Goal: Task Accomplishment & Management: Complete application form

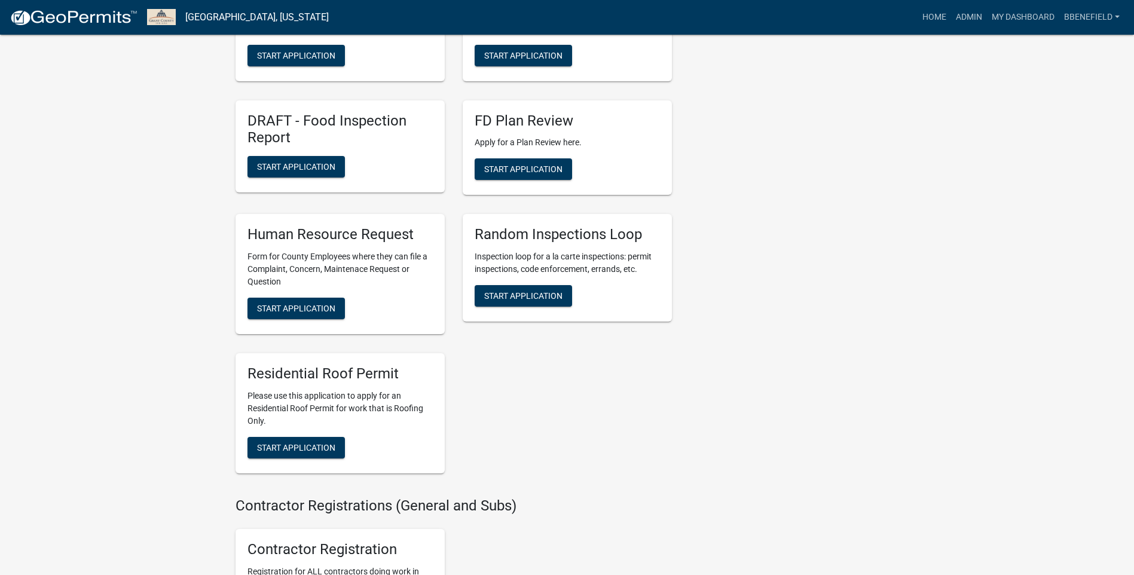
scroll to position [1793, 0]
click at [300, 452] on span "Start Application" at bounding box center [296, 447] width 78 height 10
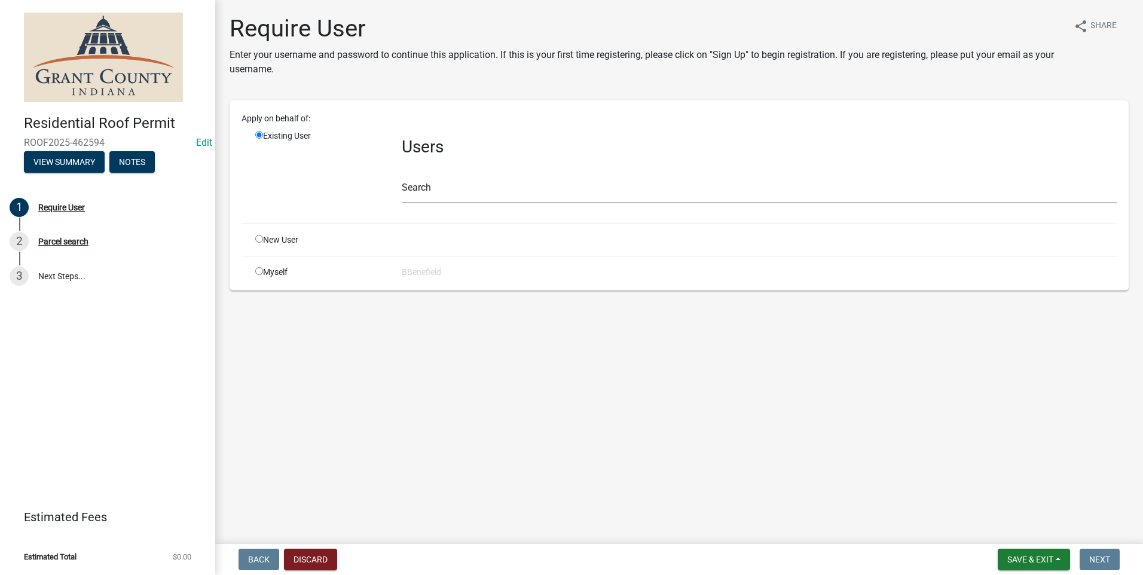
click at [257, 264] on div "Apply on behalf of: Existing User Users Search New User Myself BBenefield" at bounding box center [678, 195] width 875 height 166
click at [260, 270] on input "radio" at bounding box center [259, 271] width 8 height 8
radio input "true"
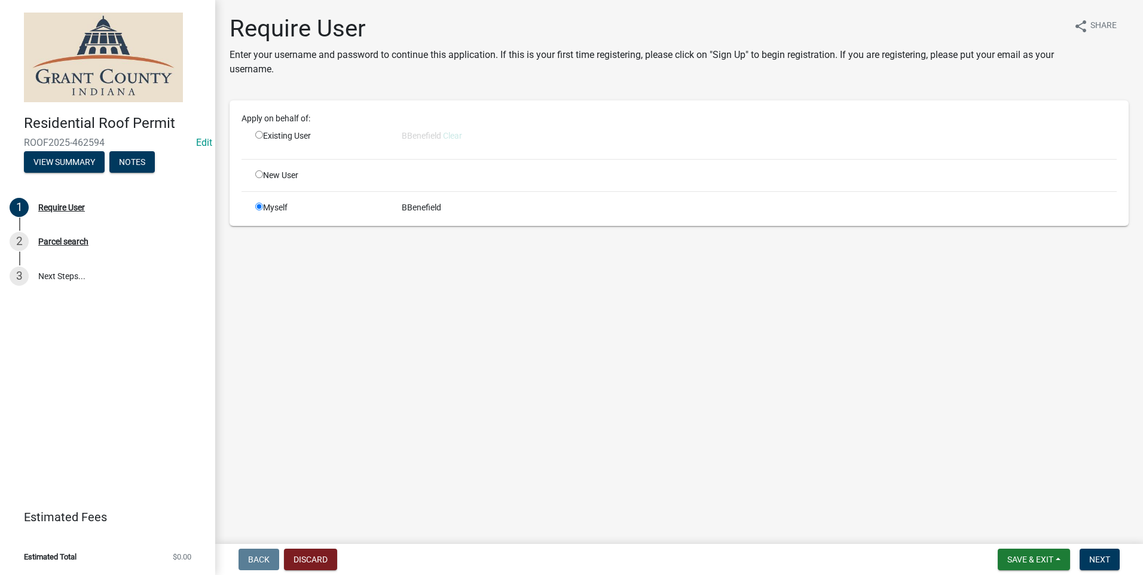
click at [257, 134] on input "radio" at bounding box center [259, 135] width 8 height 8
radio input "true"
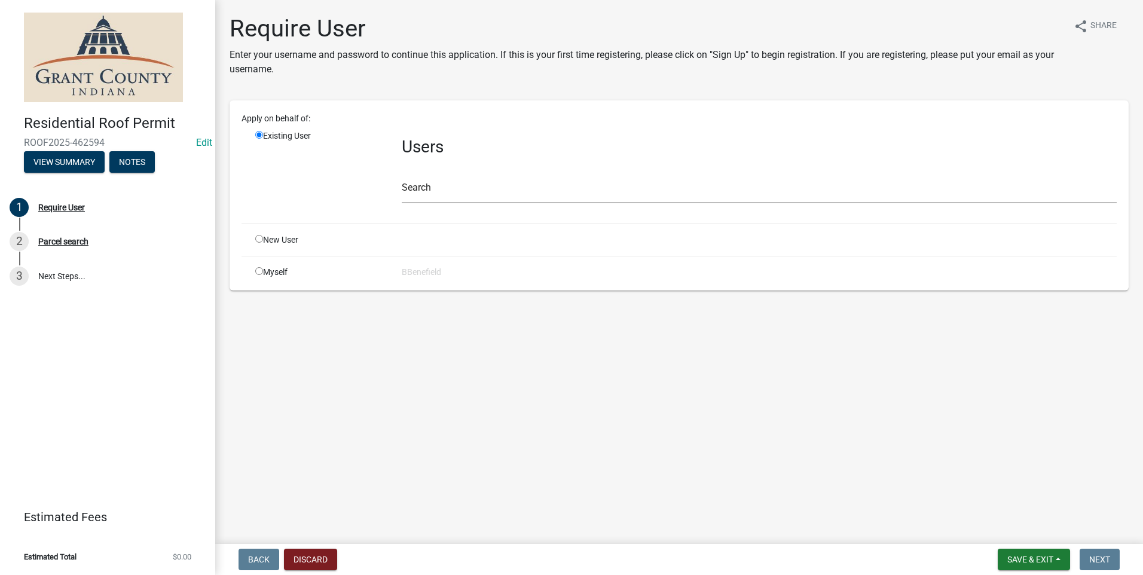
click at [255, 268] on input "radio" at bounding box center [259, 271] width 8 height 8
radio input "true"
radio input "false"
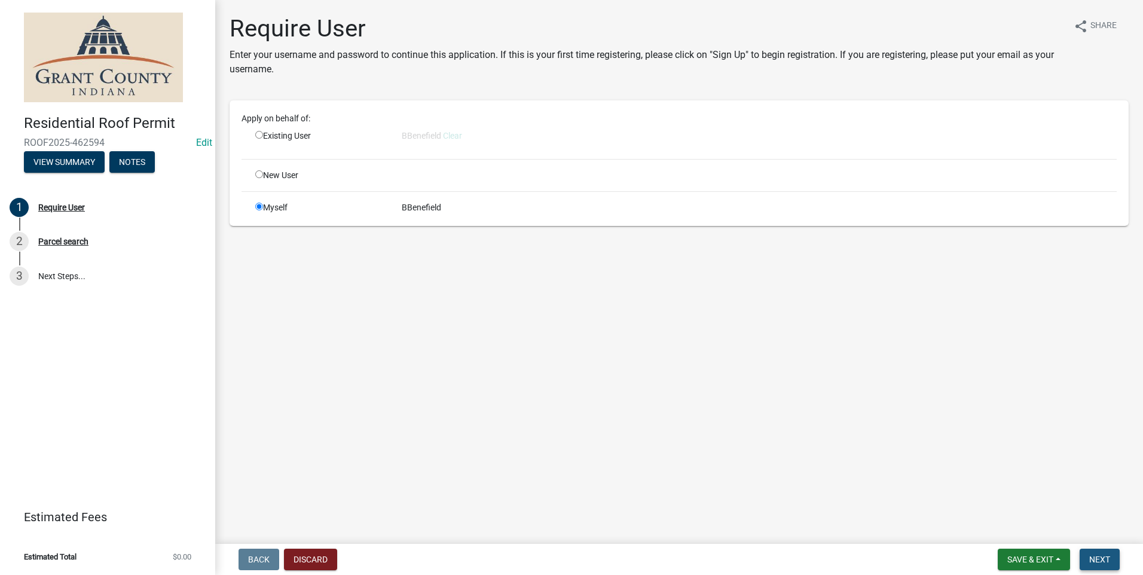
click at [1084, 551] on button "Next" at bounding box center [1100, 560] width 40 height 22
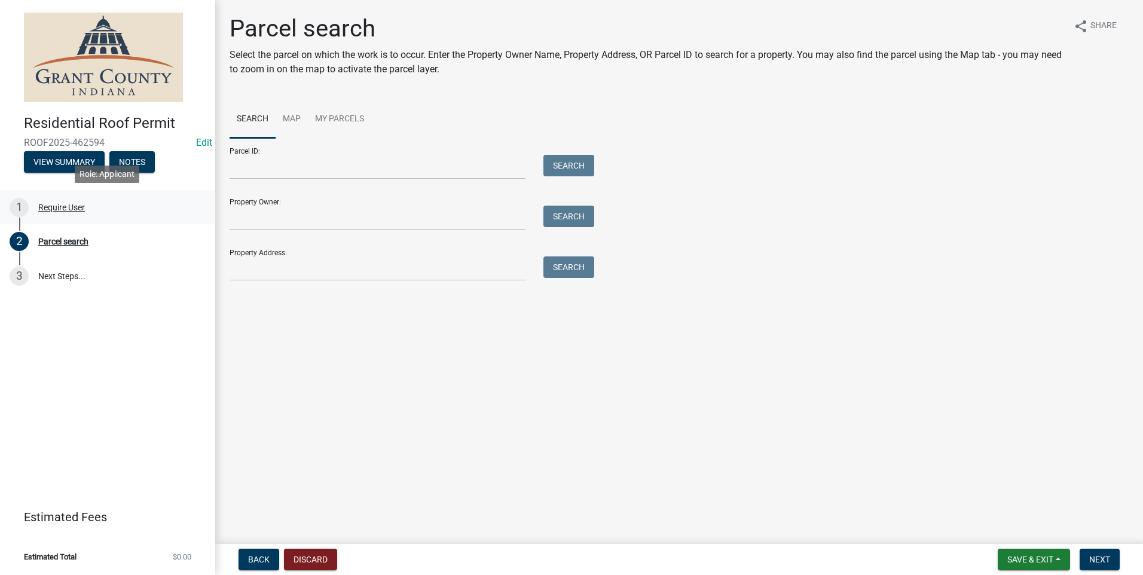
click at [72, 209] on div "Require User" at bounding box center [61, 207] width 47 height 8
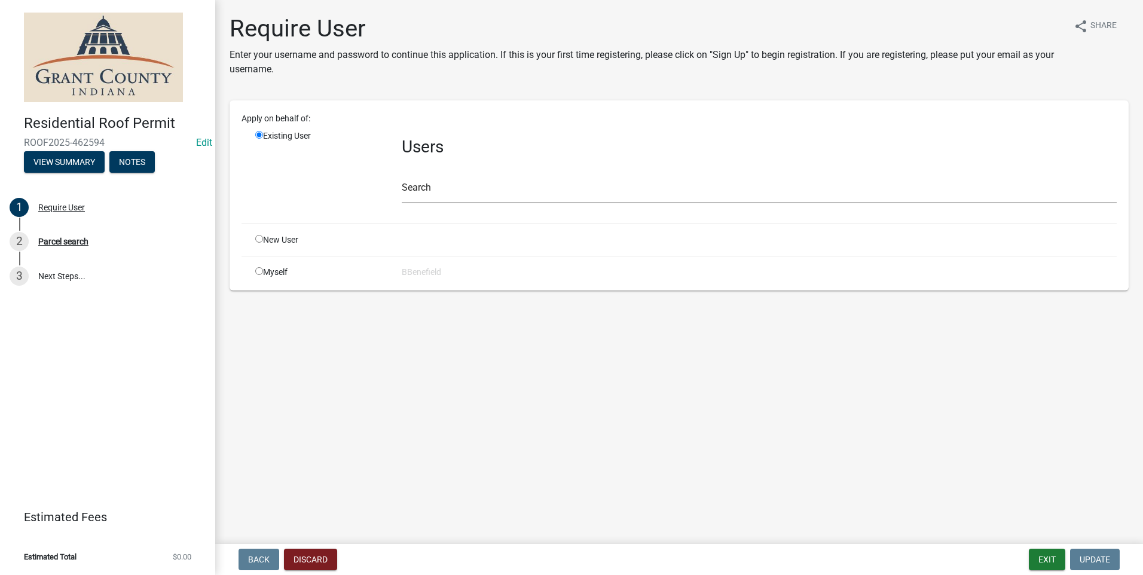
click at [259, 270] on input "radio" at bounding box center [259, 271] width 8 height 8
radio input "true"
radio input "false"
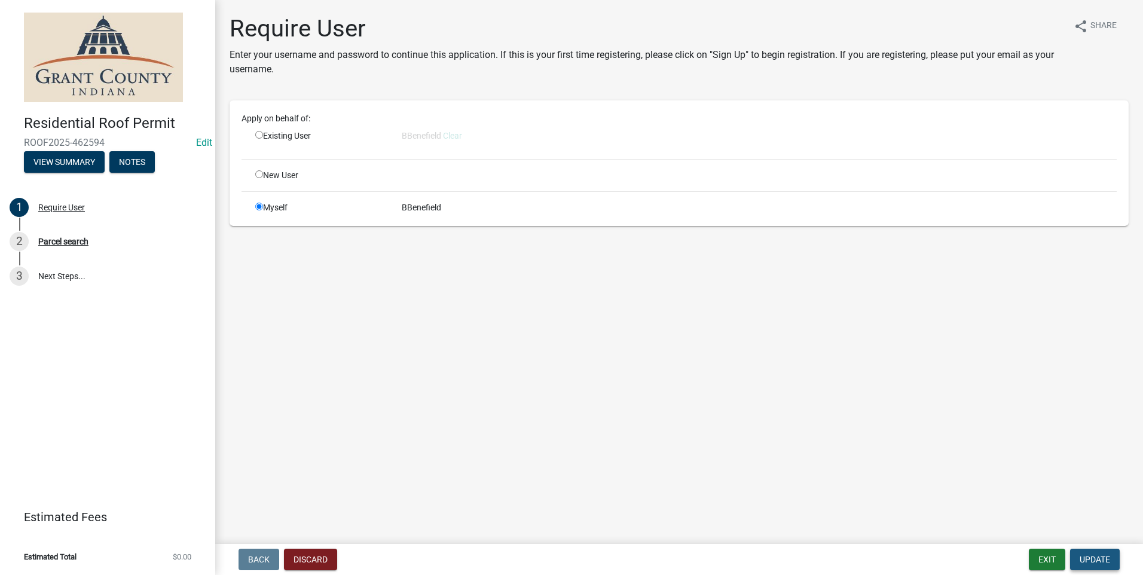
click at [1092, 556] on span "Update" at bounding box center [1095, 560] width 30 height 10
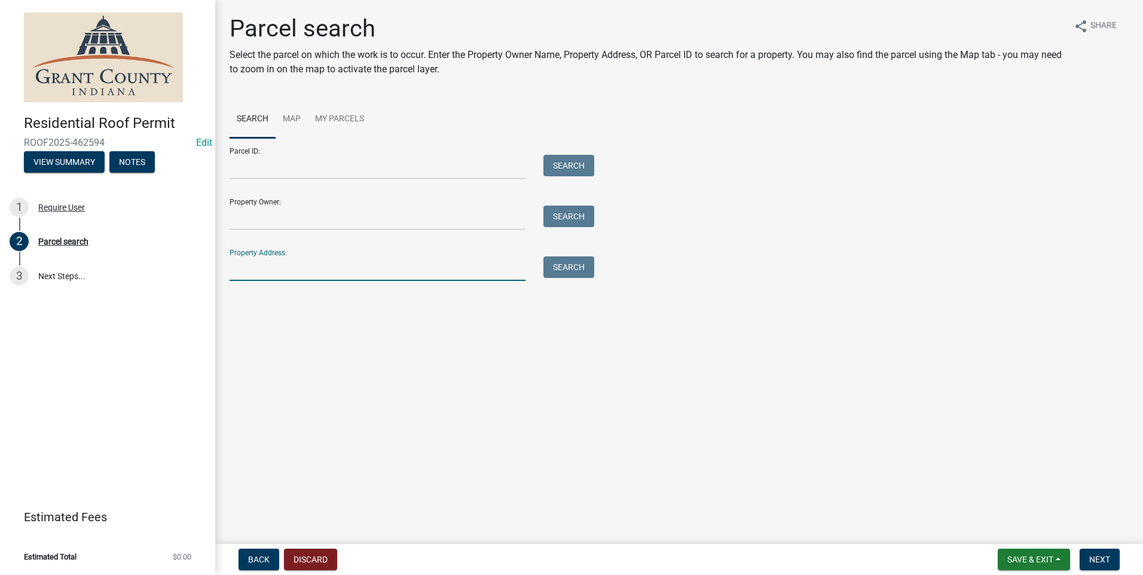
click at [247, 270] on input "Property Address:" at bounding box center [378, 268] width 296 height 25
